Goal: Navigation & Orientation: Find specific page/section

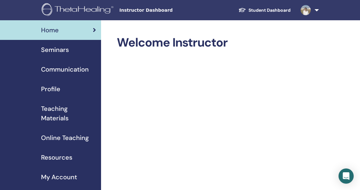
click at [62, 71] on span "Communication" at bounding box center [65, 68] width 48 height 9
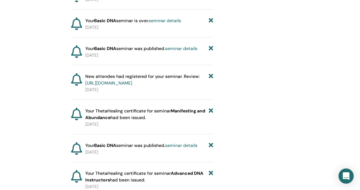
scroll to position [2590, 0]
click at [132, 86] on link "https://member.thetahealing.com/instructor/seminar/333473/attendees" at bounding box center [108, 83] width 47 height 6
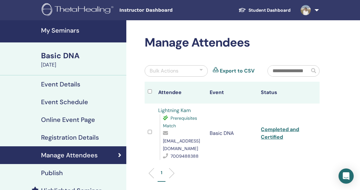
click at [165, 131] on icon at bounding box center [167, 132] width 8 height 5
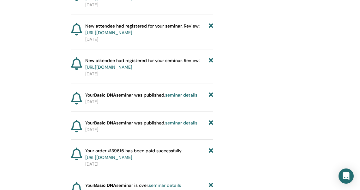
scroll to position [2370, 0]
click at [132, 70] on link "https://member.thetahealing.com/instructor/seminar/341183/attendees" at bounding box center [108, 67] width 47 height 6
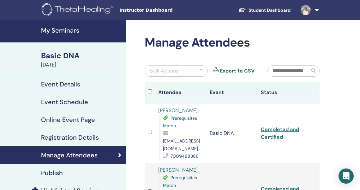
click at [152, 133] on td at bounding box center [150, 132] width 10 height 59
click at [150, 129] on div at bounding box center [150, 132] width 4 height 9
click at [165, 135] on icon at bounding box center [167, 132] width 8 height 5
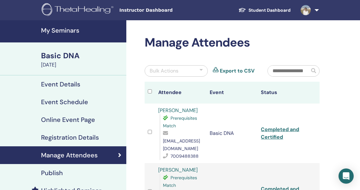
click at [243, 152] on td "Basic DNA" at bounding box center [233, 132] width 52 height 59
click at [58, 85] on h4 "Event Details" at bounding box center [60, 84] width 39 height 8
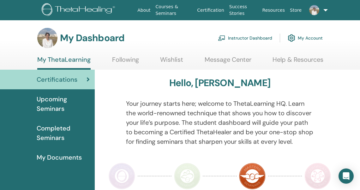
click at [254, 38] on link "Instructor Dashboard" at bounding box center [245, 38] width 54 height 14
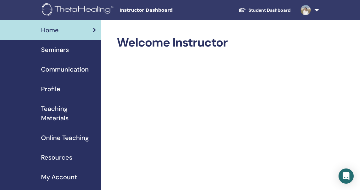
click at [58, 49] on span "Seminars" at bounding box center [55, 49] width 28 height 9
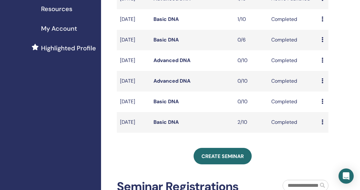
scroll to position [61, 0]
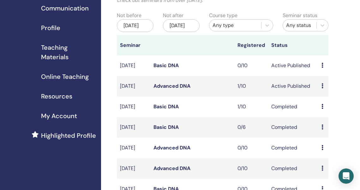
click at [323, 88] on icon at bounding box center [323, 85] width 2 height 5
click at [323, 95] on link "Preview" at bounding box center [326, 97] width 18 height 7
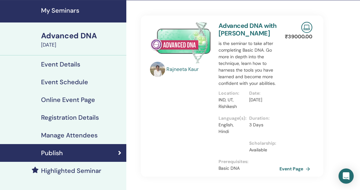
scroll to position [21, 0]
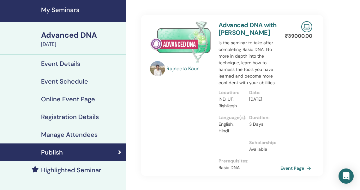
click at [289, 166] on link "Event Page" at bounding box center [297, 167] width 33 height 9
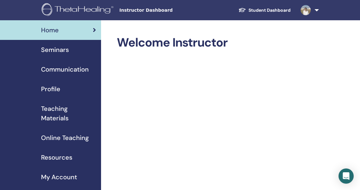
click at [61, 51] on span "Seminars" at bounding box center [55, 49] width 28 height 9
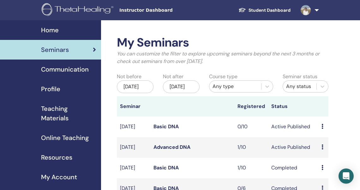
click at [63, 118] on span "Teaching Materials" at bounding box center [68, 113] width 55 height 19
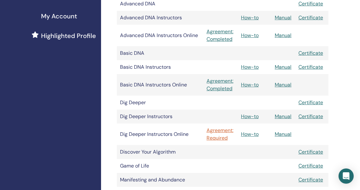
scroll to position [161, 0]
click at [280, 115] on link "Manual" at bounding box center [283, 116] width 17 height 7
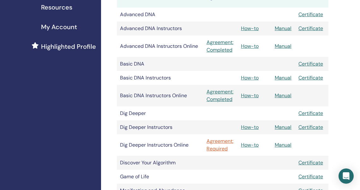
scroll to position [154, 0]
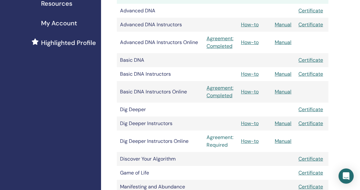
click at [217, 141] on link "Agreement: Required" at bounding box center [221, 140] width 28 height 15
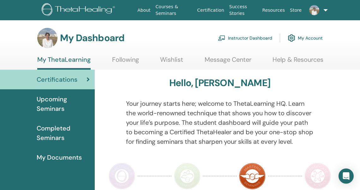
click at [245, 37] on link "Instructor Dashboard" at bounding box center [245, 38] width 54 height 14
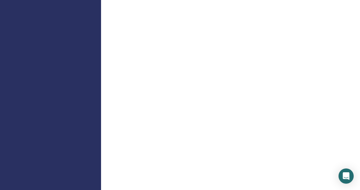
scroll to position [338, 0]
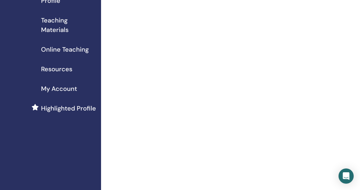
scroll to position [89, 0]
